Goal: Task Accomplishment & Management: Use online tool/utility

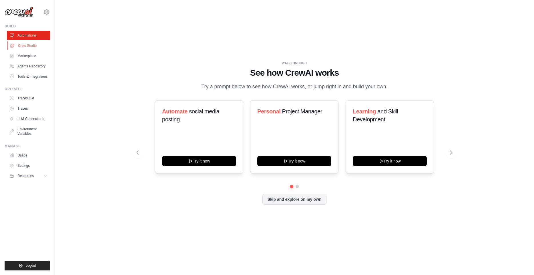
click at [24, 46] on link "Crew Studio" at bounding box center [28, 45] width 43 height 9
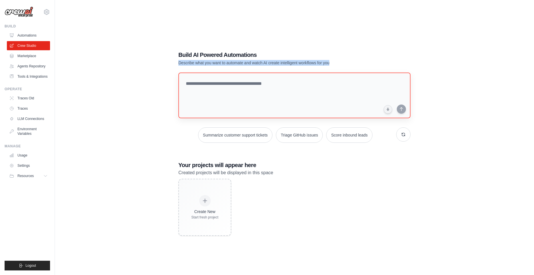
drag, startPoint x: 347, startPoint y: 65, endPoint x: 179, endPoint y: 87, distance: 169.4
click at [176, 64] on div "Build AI Powered Automations Describe what you want to automate and watch AI cr…" at bounding box center [295, 144] width 246 height 204
copy p "Describe what you want to automate and watch AI create intelligent workflows fo…"
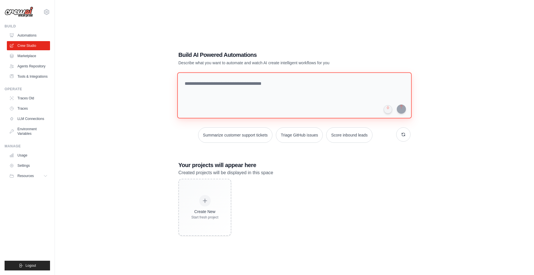
click at [211, 86] on textarea at bounding box center [294, 95] width 234 height 46
paste textarea "**********"
type textarea "**********"
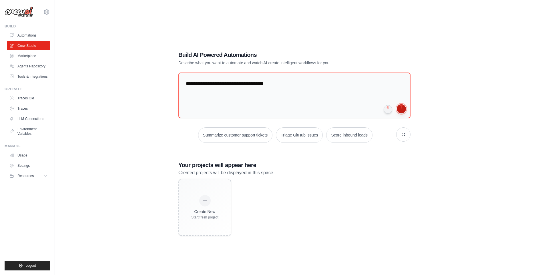
click at [400, 108] on button "submit" at bounding box center [401, 108] width 9 height 9
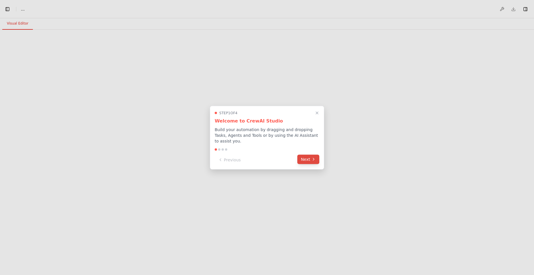
click at [307, 159] on button "Next" at bounding box center [308, 159] width 22 height 9
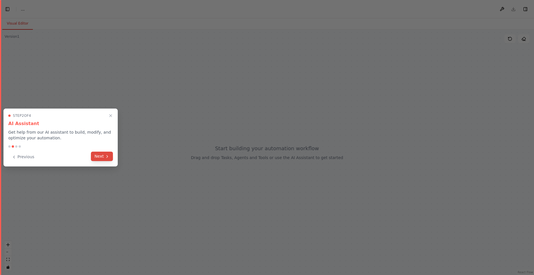
click at [104, 158] on button "Next" at bounding box center [102, 156] width 22 height 9
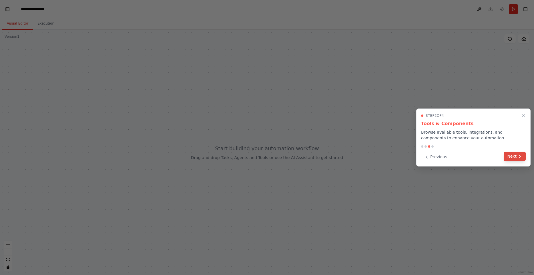
click at [516, 160] on button "Next" at bounding box center [515, 156] width 22 height 9
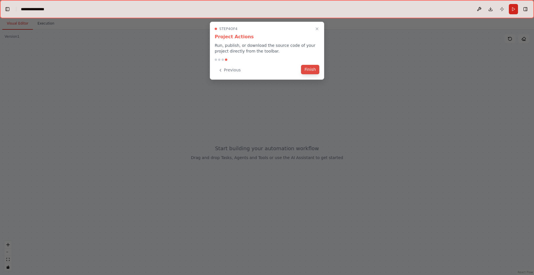
click at [315, 74] on button "Finish" at bounding box center [310, 69] width 18 height 9
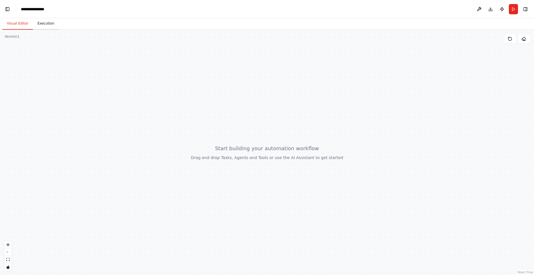
click at [41, 24] on button "Execution" at bounding box center [46, 24] width 26 height 12
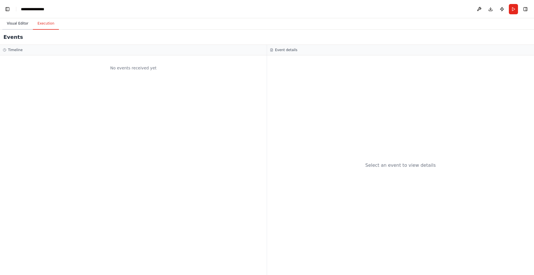
scroll to position [3770, 0]
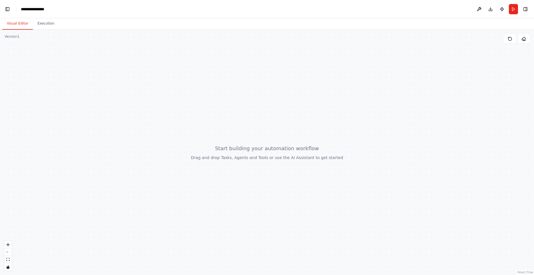
click at [10, 25] on button "Visual Editor" at bounding box center [17, 24] width 31 height 12
